Goal: Task Accomplishment & Management: Complete application form

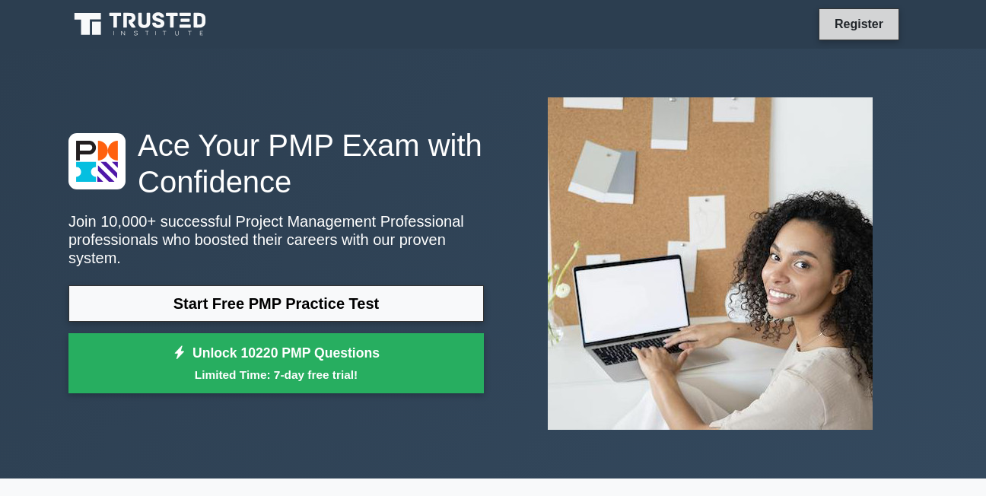
click at [859, 25] on link "Register" at bounding box center [858, 23] width 67 height 19
